Goal: Obtain resource: Download file/media

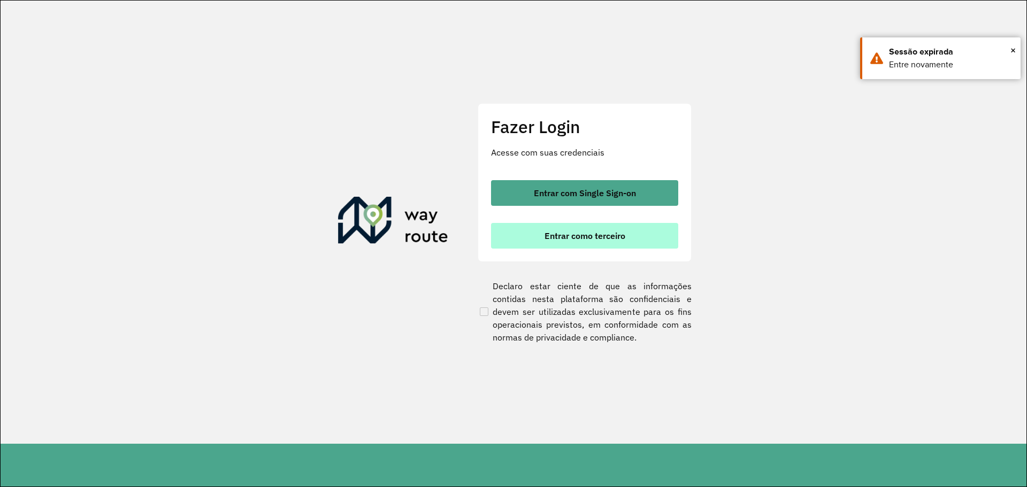
click at [596, 237] on span "Entrar como terceiro" at bounding box center [585, 236] width 81 height 9
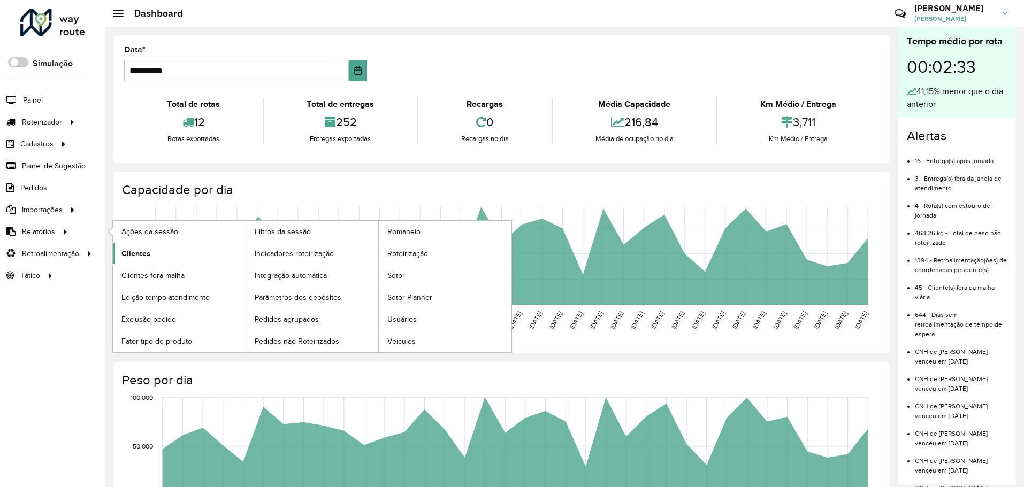
click at [132, 252] on span "Clientes" at bounding box center [135, 253] width 29 height 11
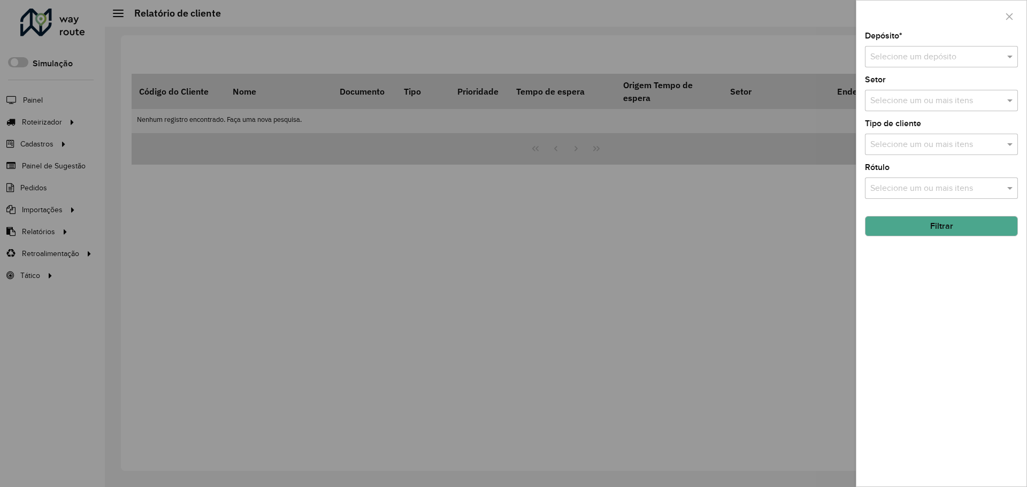
click at [950, 60] on hb-app "Aguarde... Pop-up bloqueado! Seu navegador bloqueou automáticamente a abertura …" at bounding box center [513, 243] width 1027 height 487
click at [950, 60] on input "text" at bounding box center [930, 57] width 121 height 13
click at [943, 88] on div "Ouribram" at bounding box center [942, 88] width 152 height 18
click at [918, 218] on button "Filtrar" at bounding box center [941, 226] width 153 height 20
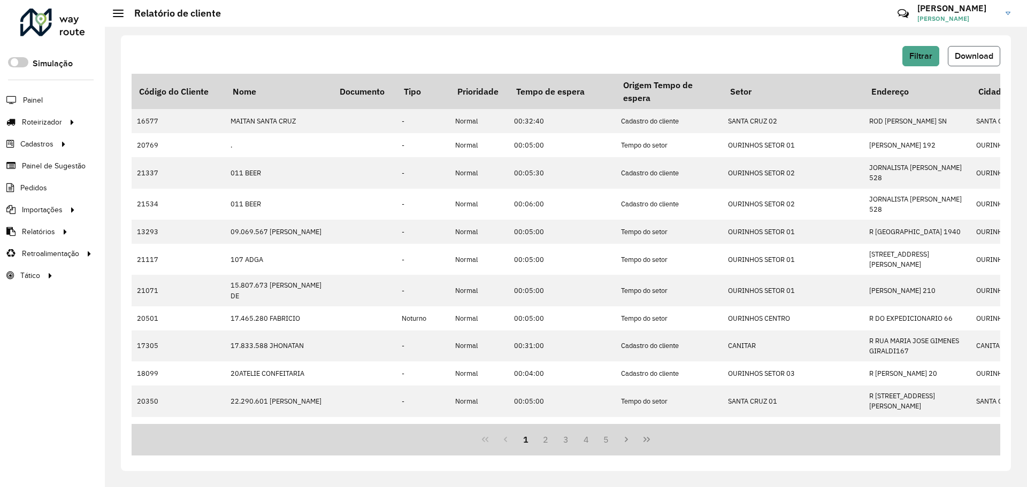
click at [978, 49] on button "Download" at bounding box center [974, 56] width 52 height 20
